Goal: Communication & Community: Answer question/provide support

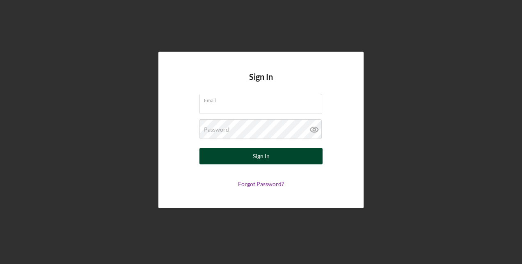
type input "cheriese.flores@ckfindustrial.com"
click at [267, 156] on div "Sign In" at bounding box center [261, 156] width 17 height 16
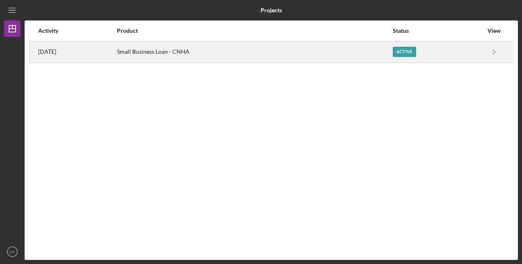
click at [312, 53] on div "Small Business Loan - CNHA" at bounding box center [254, 52] width 275 height 21
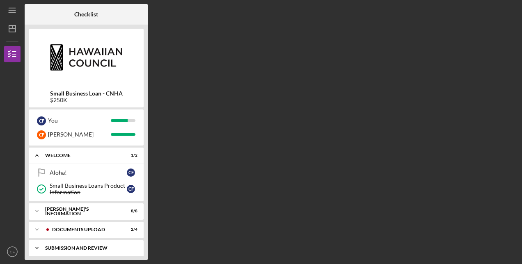
click at [90, 251] on div "Icon/Expander SUBMISSION AND REVIEW 0 / 2" at bounding box center [86, 248] width 115 height 16
click at [91, 248] on div "SUBMISSION AND REVIEW" at bounding box center [89, 248] width 88 height 5
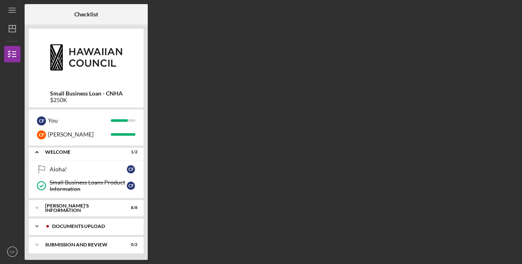
scroll to position [4, 0]
click at [64, 242] on div "SUBMISSION AND REVIEW" at bounding box center [89, 244] width 88 height 5
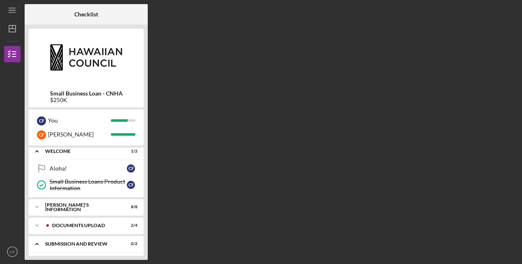
scroll to position [41, 0]
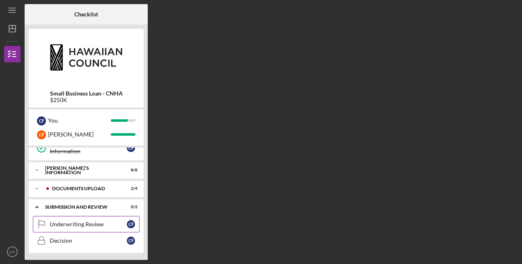
click at [93, 222] on div "Underwriting Review" at bounding box center [88, 224] width 77 height 7
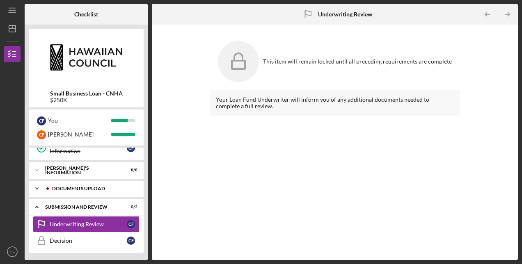
click at [98, 193] on div "Icon/Expander DOCUMENTS UPLOAD 2 / 4" at bounding box center [86, 188] width 115 height 16
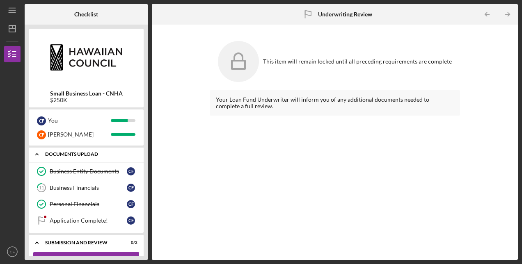
scroll to position [110, 0]
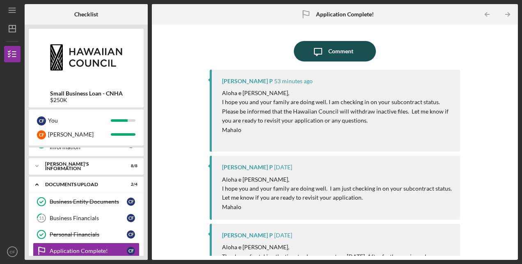
click at [347, 51] on div "Comment" at bounding box center [340, 51] width 25 height 21
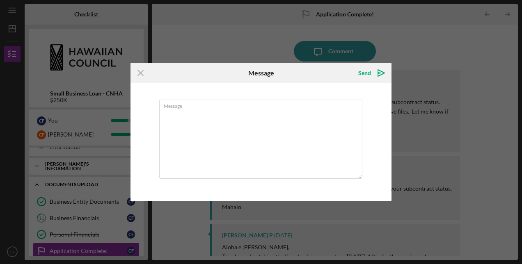
click at [133, 71] on icon "Icon/Menu Close" at bounding box center [140, 73] width 21 height 21
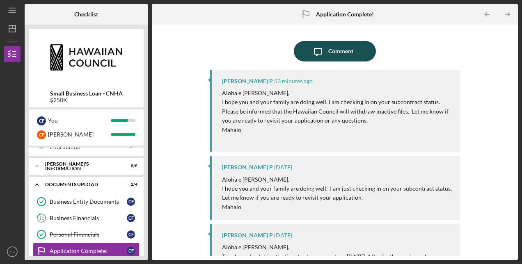
click at [322, 52] on icon "Icon/Message" at bounding box center [318, 51] width 21 height 21
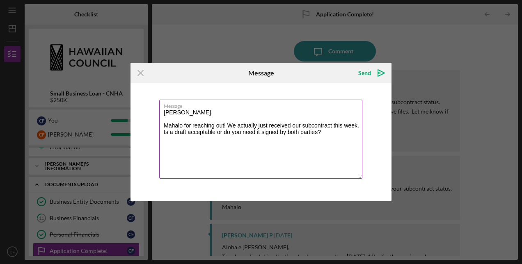
click at [163, 133] on textarea "Aloha Michiyo, Mahalo for reaching out! We actually just received our subcontra…" at bounding box center [260, 139] width 203 height 79
click at [236, 135] on textarea "Aloha Michiyo, Mahalo for reaching out! We actually just received our subcontra…" at bounding box center [260, 139] width 203 height 79
drag, startPoint x: 296, startPoint y: 132, endPoint x: 280, endPoint y: 131, distance: 16.5
click at [280, 132] on textarea "Aloha Michiyo, Mahalo for reaching out! We actually just received our subcontra…" at bounding box center [260, 139] width 203 height 79
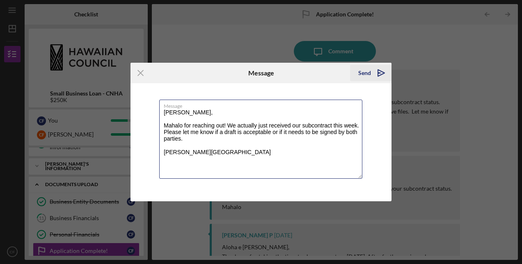
type textarea "[PERSON_NAME], Mahalo for reaching out! We actually just received our subcontra…"
click at [363, 71] on div "Send" at bounding box center [364, 73] width 13 height 16
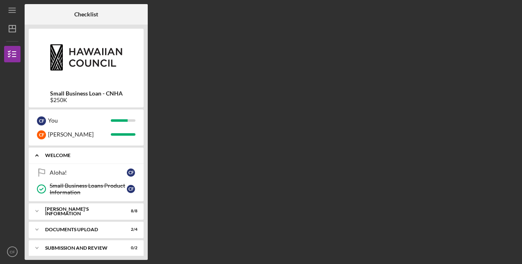
scroll to position [4, 0]
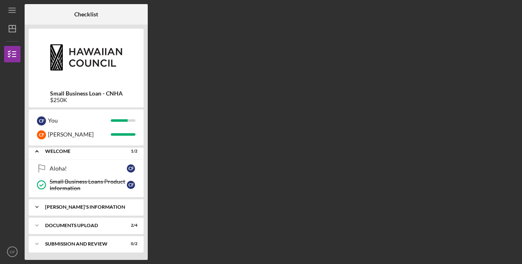
click at [102, 208] on div "[PERSON_NAME]'S INFORMATION" at bounding box center [89, 207] width 88 height 5
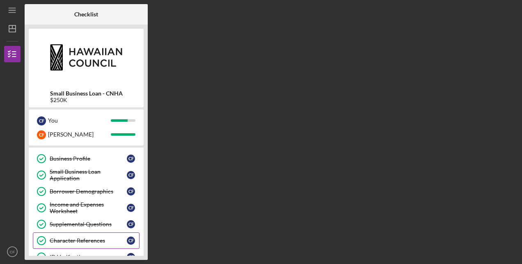
scroll to position [138, 0]
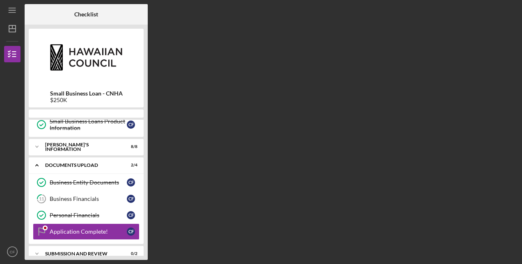
scroll to position [45, 0]
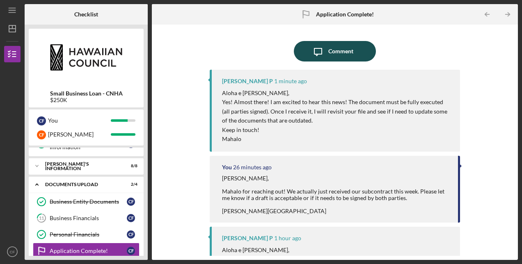
click at [323, 50] on icon "Icon/Message" at bounding box center [318, 51] width 21 height 21
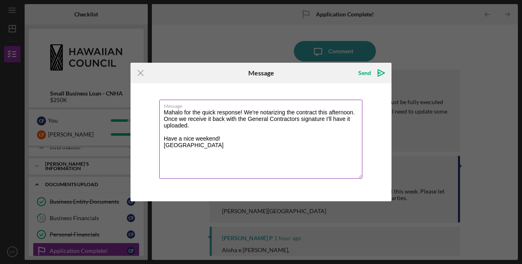
click at [283, 139] on textarea "Mahalo for the quick response! We're notarizing the contract this afternoon. On…" at bounding box center [260, 139] width 203 height 79
drag, startPoint x: 245, startPoint y: 112, endPoint x: 248, endPoint y: 105, distance: 8.3
click at [245, 112] on textarea "Mahalo for the quick response! We're notarizing the contract this afternoon. On…" at bounding box center [260, 139] width 203 height 79
click at [241, 126] on textarea "Mahalo for the quick response! Yes, it's definitely exciting news. We're notari…" at bounding box center [260, 139] width 203 height 79
click at [258, 132] on textarea "Mahalo for the quick response! Yes, it's definitely exciting news. We're notari…" at bounding box center [260, 139] width 203 height 79
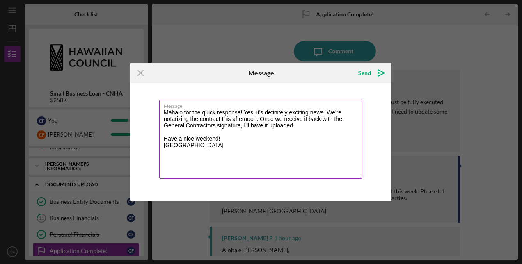
click at [178, 145] on textarea "Mahalo for the quick response! Yes, it's definitely exciting news. We're notari…" at bounding box center [260, 139] width 203 height 79
type textarea "Mahalo for the quick response! Yes, it's definitely exciting news. We're notari…"
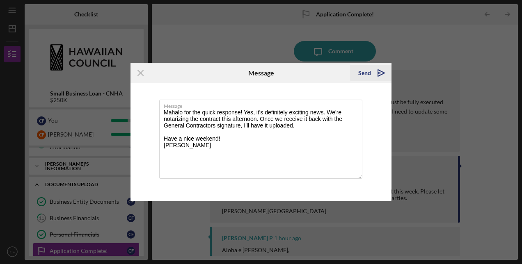
click at [361, 73] on div "Send" at bounding box center [364, 73] width 13 height 16
